Goal: Task Accomplishment & Management: Manage account settings

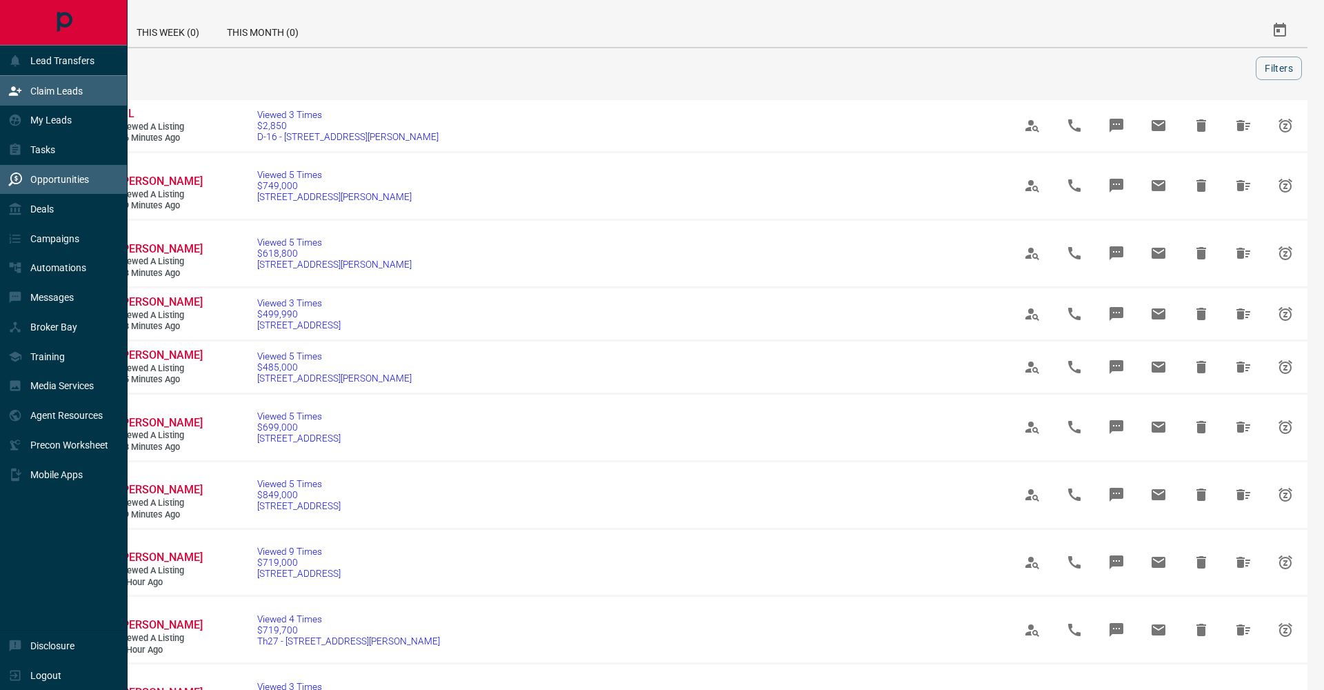
click at [4, 95] on div "Claim Leads" at bounding box center [64, 91] width 128 height 30
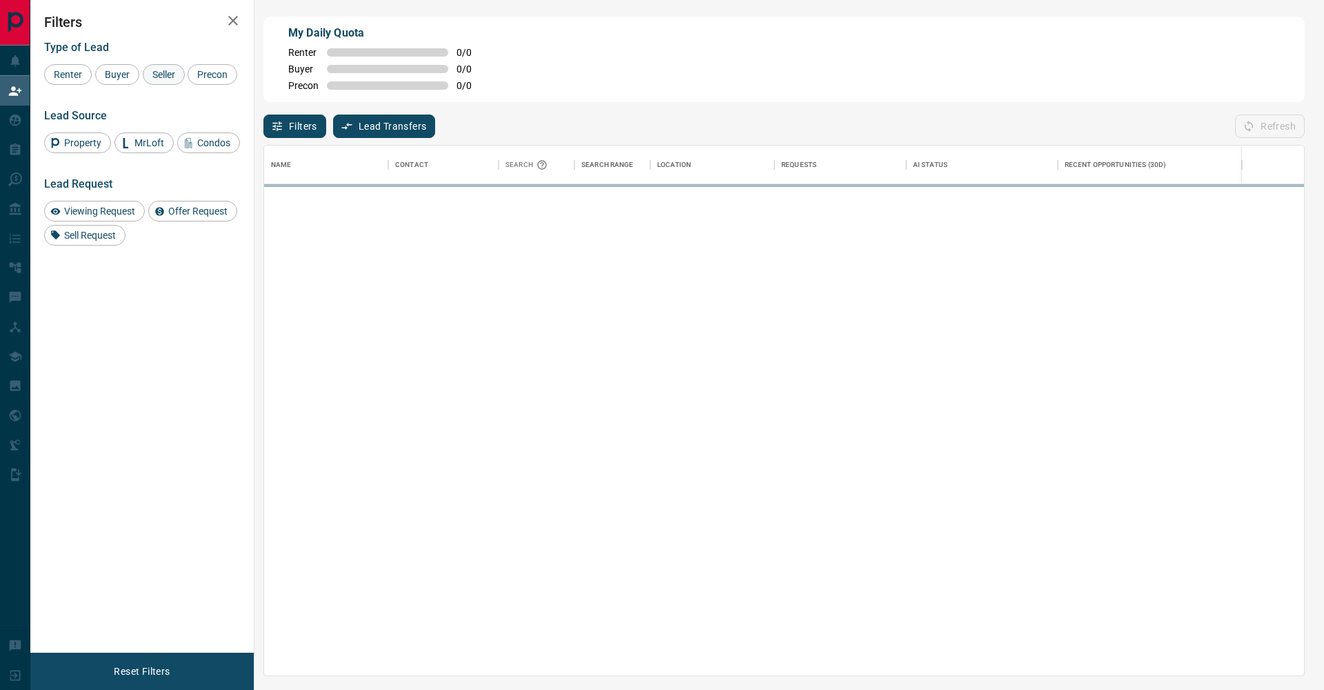
scroll to position [530, 1040]
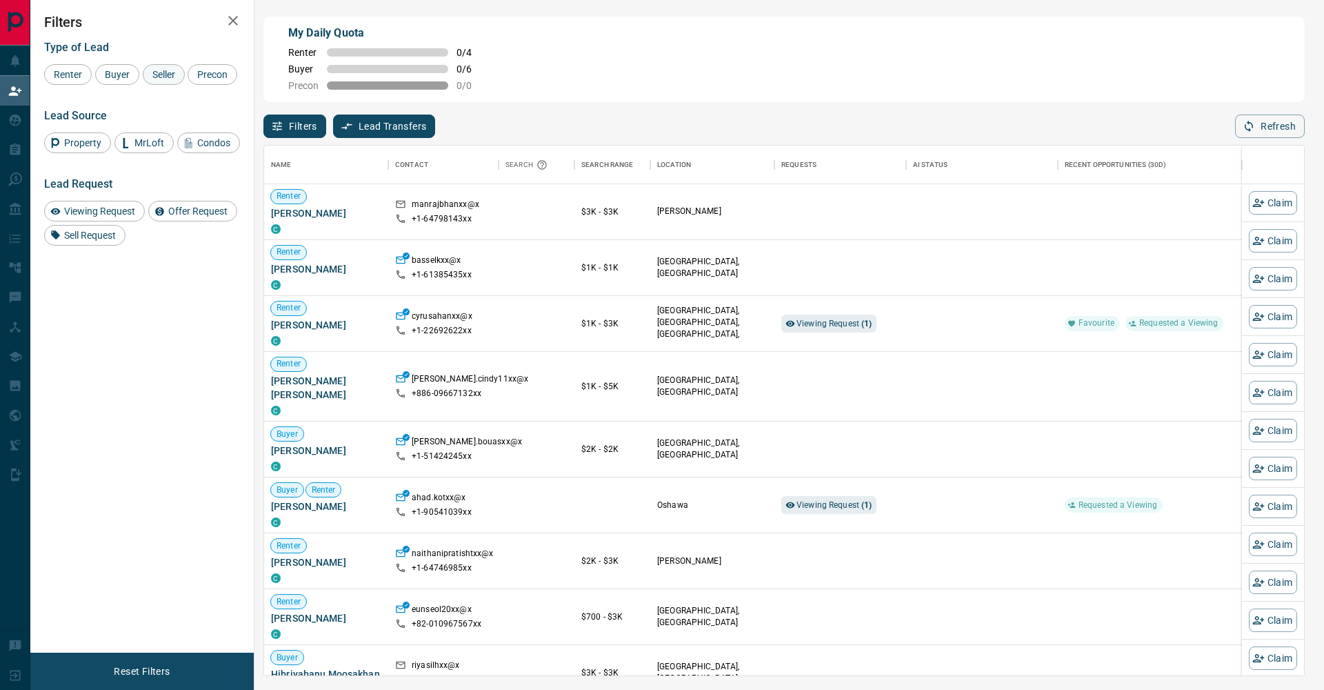
drag, startPoint x: 129, startPoint y: 71, endPoint x: 148, endPoint y: 74, distance: 18.8
click at [130, 71] on span "Buyer" at bounding box center [117, 74] width 34 height 11
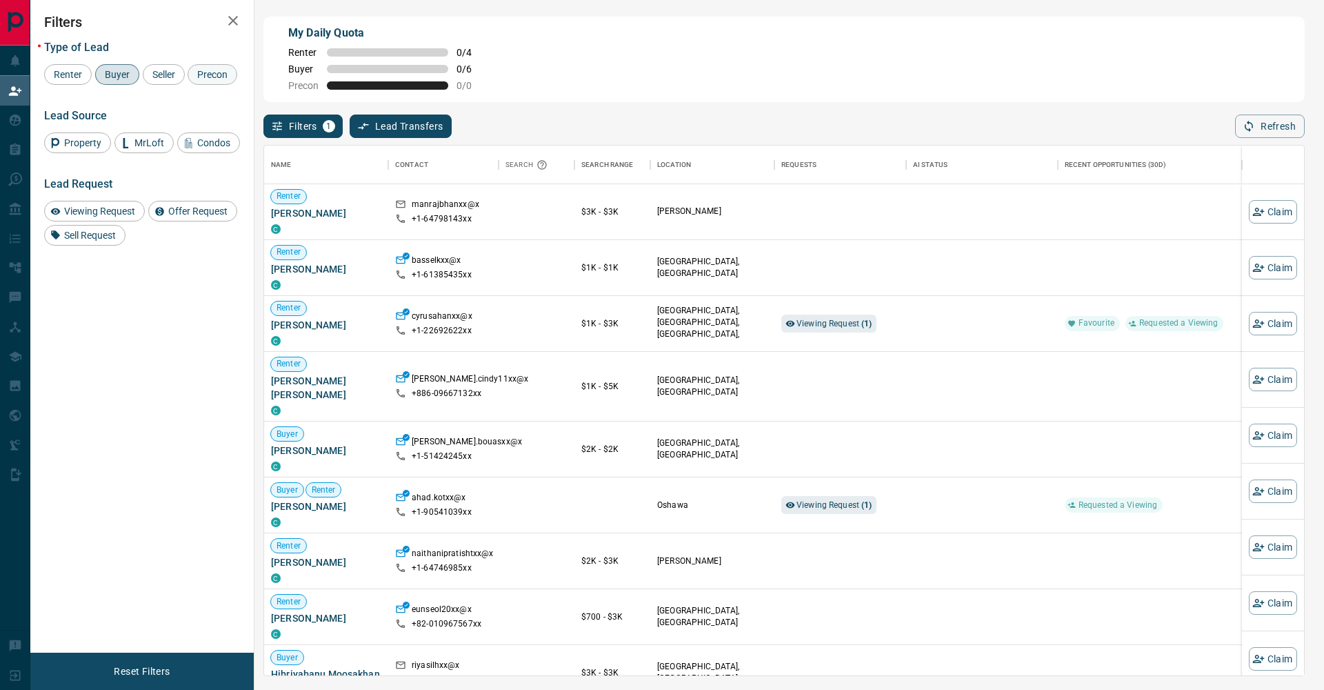
drag, startPoint x: 153, startPoint y: 74, endPoint x: 77, endPoint y: 99, distance: 80.5
click at [153, 74] on span "Seller" at bounding box center [164, 74] width 32 height 11
click at [188, 85] on div "Precon" at bounding box center [213, 74] width 50 height 21
click at [241, 23] on icon "button" at bounding box center [233, 20] width 17 height 17
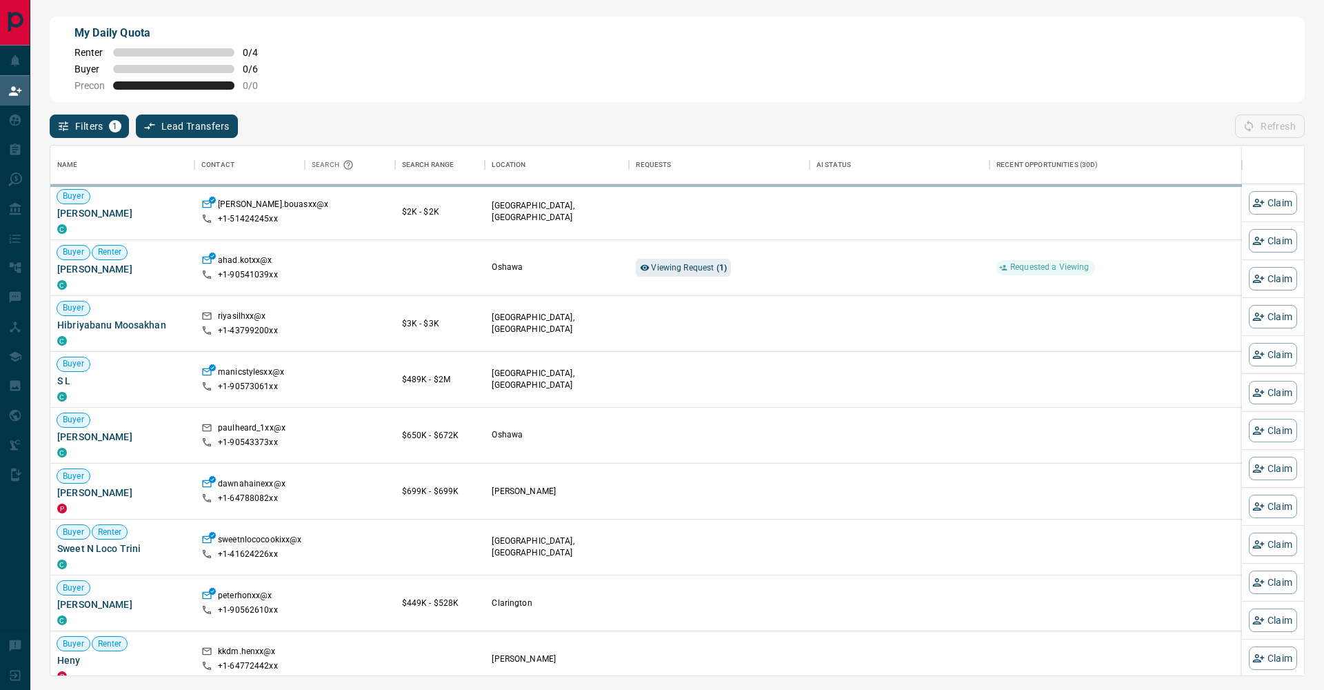
scroll to position [1, 1]
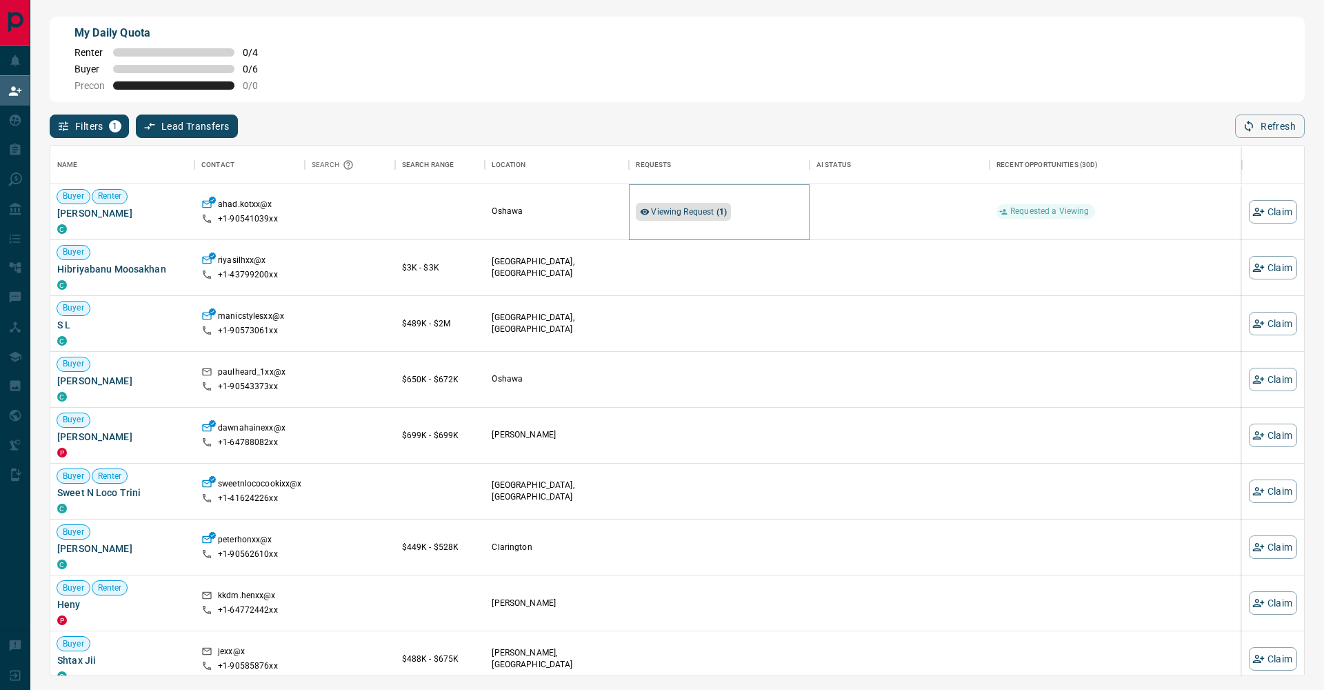
click at [709, 213] on span "Viewing Request ( 1 )" at bounding box center [689, 212] width 76 height 10
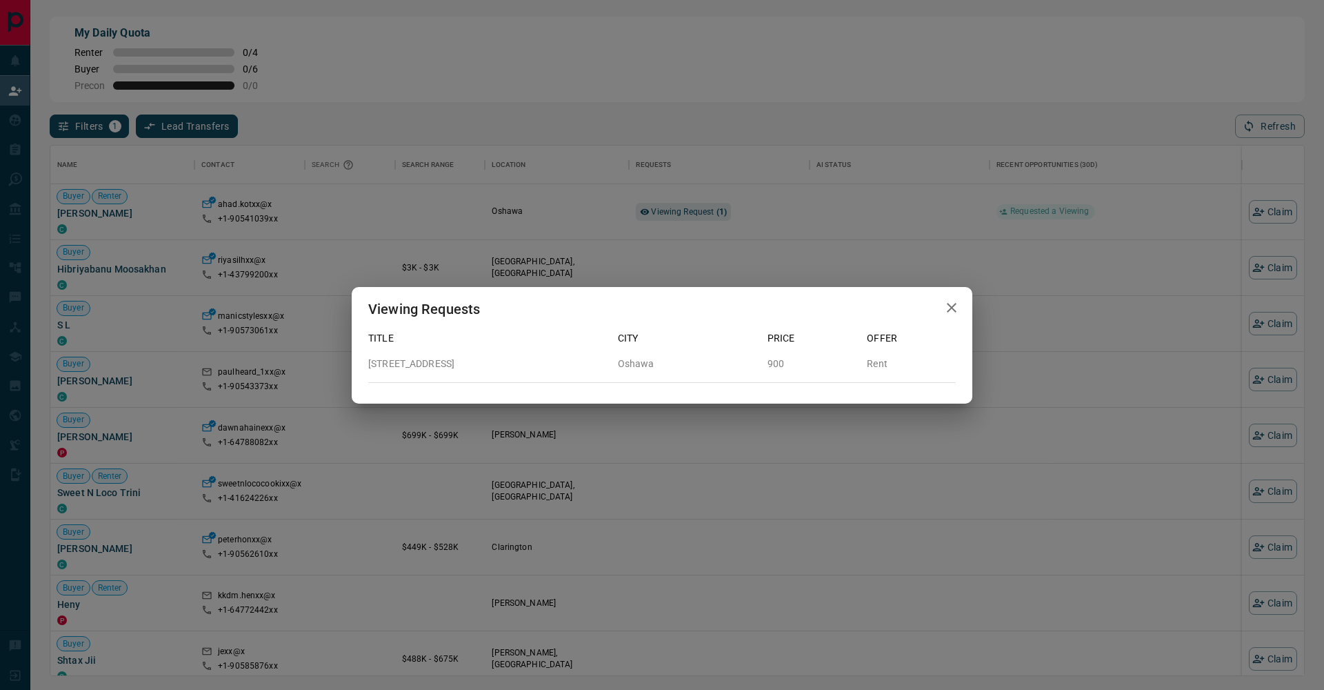
click at [1009, 112] on div "Viewing Requests Title City Price Offer [STREET_ADDRESS] Rent" at bounding box center [662, 345] width 1324 height 690
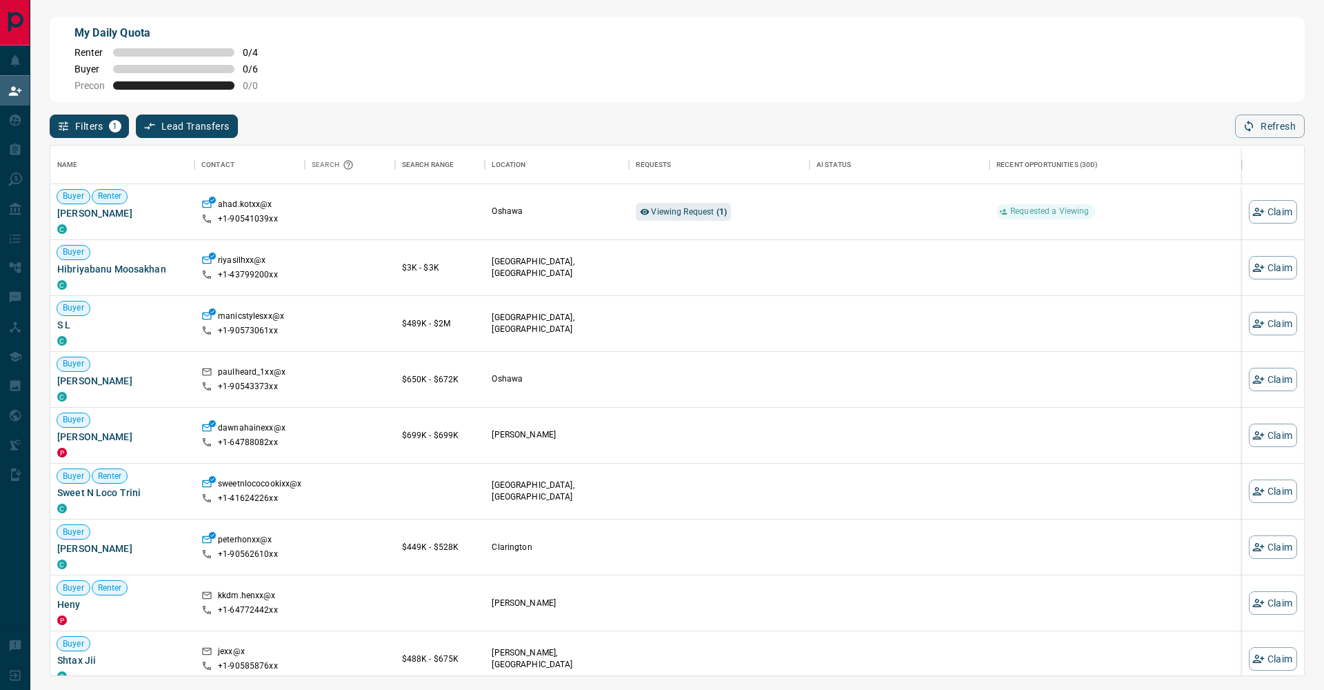
click at [908, 115] on div "Filters 1 Lead Transfers 0 Refresh" at bounding box center [677, 120] width 1255 height 36
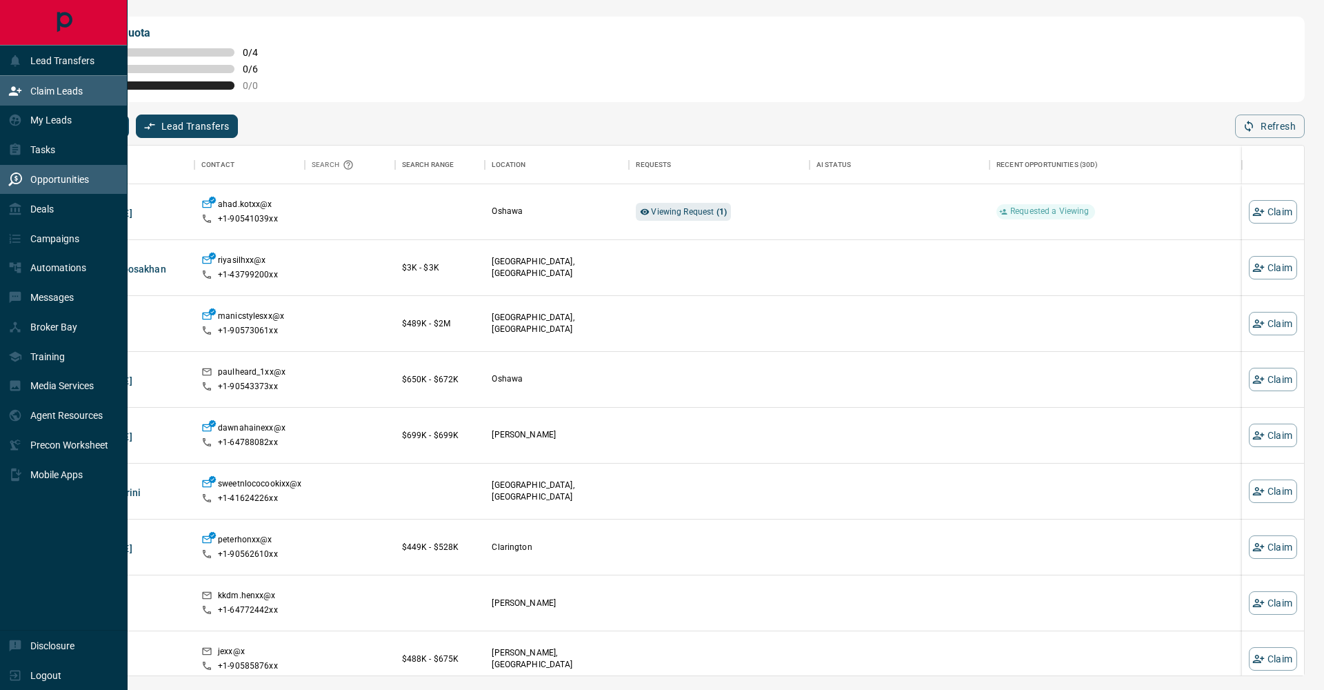
click at [54, 168] on div "Opportunities" at bounding box center [48, 179] width 81 height 23
